Goal: Transaction & Acquisition: Purchase product/service

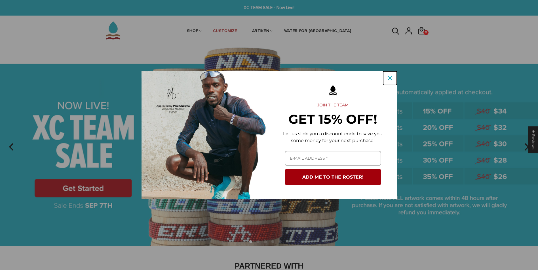
click at [389, 79] on icon "close icon" at bounding box center [389, 78] width 5 height 5
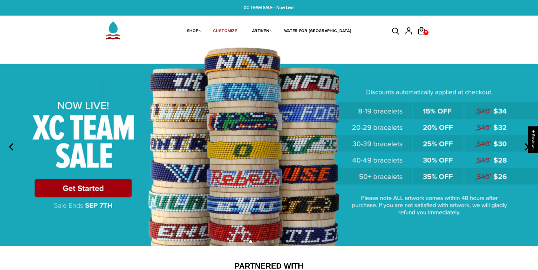
click at [389, 79] on img at bounding box center [269, 146] width 538 height 200
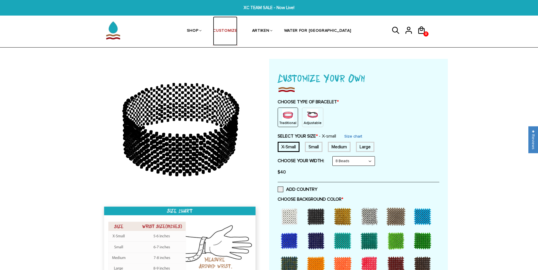
click at [237, 32] on link "CUSTOMIZE" at bounding box center [225, 30] width 24 height 29
click at [368, 160] on select "8 Beads 6 Beads 10 Beads" at bounding box center [353, 161] width 42 height 9
click at [372, 162] on select "8 Beads 6 Beads 10 Beads" at bounding box center [353, 161] width 42 height 9
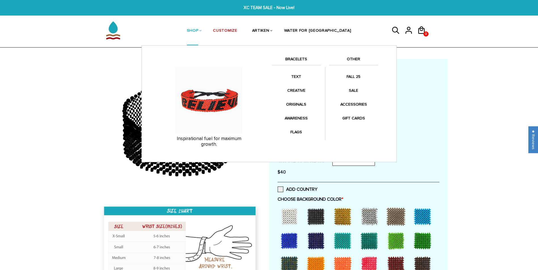
click at [299, 82] on li "TEXT" at bounding box center [296, 78] width 49 height 14
click at [296, 78] on link "TEXT" at bounding box center [296, 76] width 49 height 11
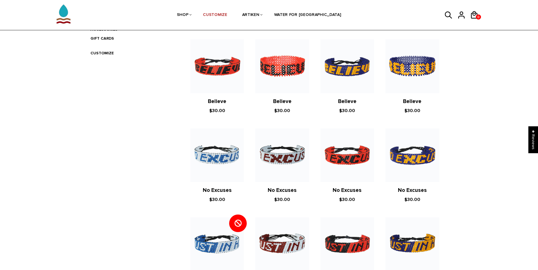
scroll to position [297, 0]
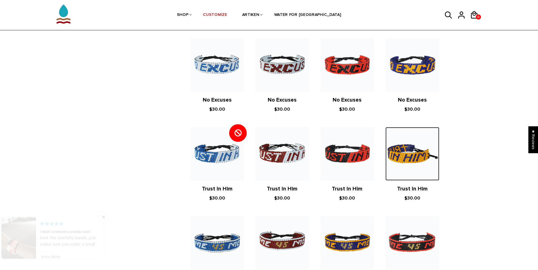
click at [414, 156] on img at bounding box center [412, 154] width 54 height 54
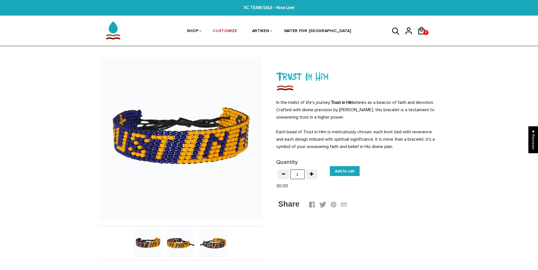
click at [232, 253] on div at bounding box center [180, 243] width 130 height 29
click at [217, 247] on img at bounding box center [212, 243] width 29 height 29
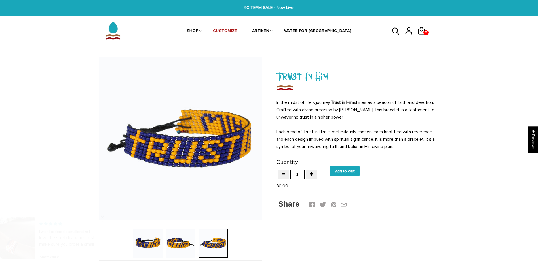
click at [163, 244] on div at bounding box center [147, 243] width 33 height 29
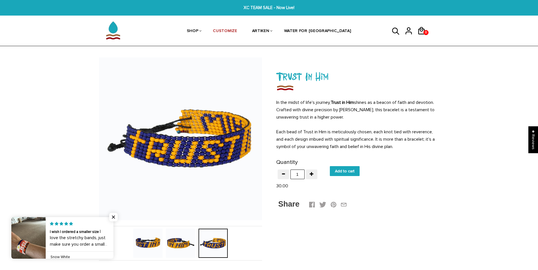
click at [177, 243] on img at bounding box center [180, 243] width 29 height 29
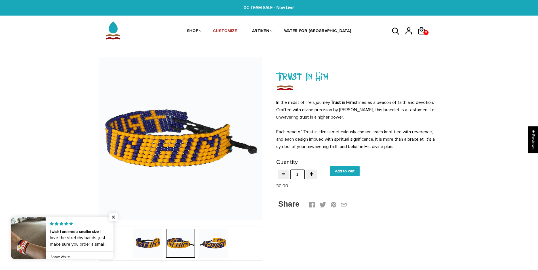
click at [135, 245] on img at bounding box center [147, 243] width 29 height 29
